Goal: Find specific page/section

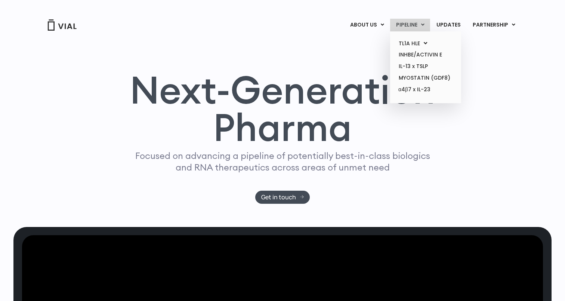
click at [415, 29] on link "PIPELINE" at bounding box center [410, 25] width 40 height 13
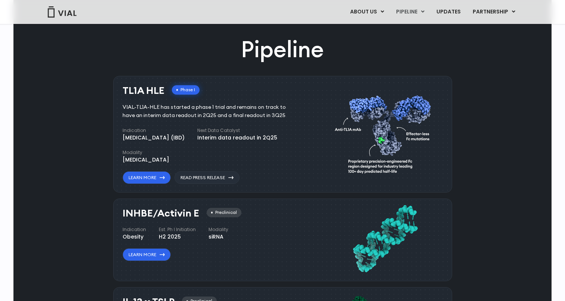
scroll to position [452, 0]
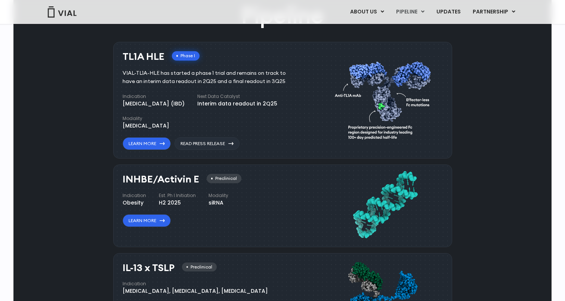
drag, startPoint x: 193, startPoint y: 55, endPoint x: 183, endPoint y: 55, distance: 10.5
click at [183, 55] on div "Phase I" at bounding box center [186, 55] width 28 height 9
click at [76, 102] on div "Pipeline TL1A HLE Phase I VIAL-TL1A-HLE has started a phase 1 trial and remains…" at bounding box center [282, 263] width 521 height 527
drag, startPoint x: 234, startPoint y: 178, endPoint x: 222, endPoint y: 178, distance: 12.3
click at [223, 178] on div "Preclinical" at bounding box center [224, 178] width 35 height 9
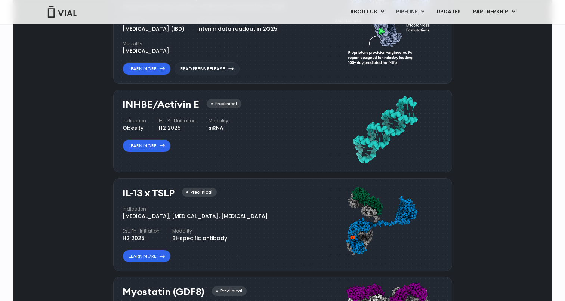
scroll to position [534, 0]
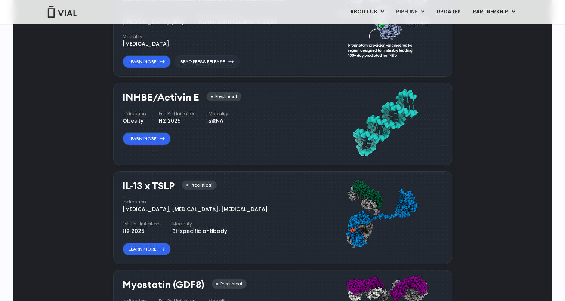
drag, startPoint x: 209, startPoint y: 184, endPoint x: 186, endPoint y: 184, distance: 23.2
click at [186, 184] on div "Preclinical" at bounding box center [199, 185] width 35 height 9
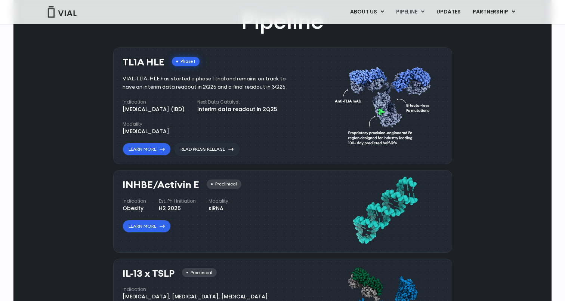
scroll to position [445, 0]
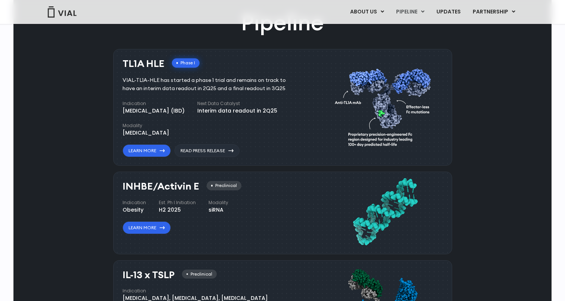
click at [89, 187] on div "Pipeline TL1A HLE Phase I VIAL-TL1A-HLE has started a phase 1 trial and remains…" at bounding box center [282, 270] width 521 height 527
